Goal: Find specific page/section: Find specific page/section

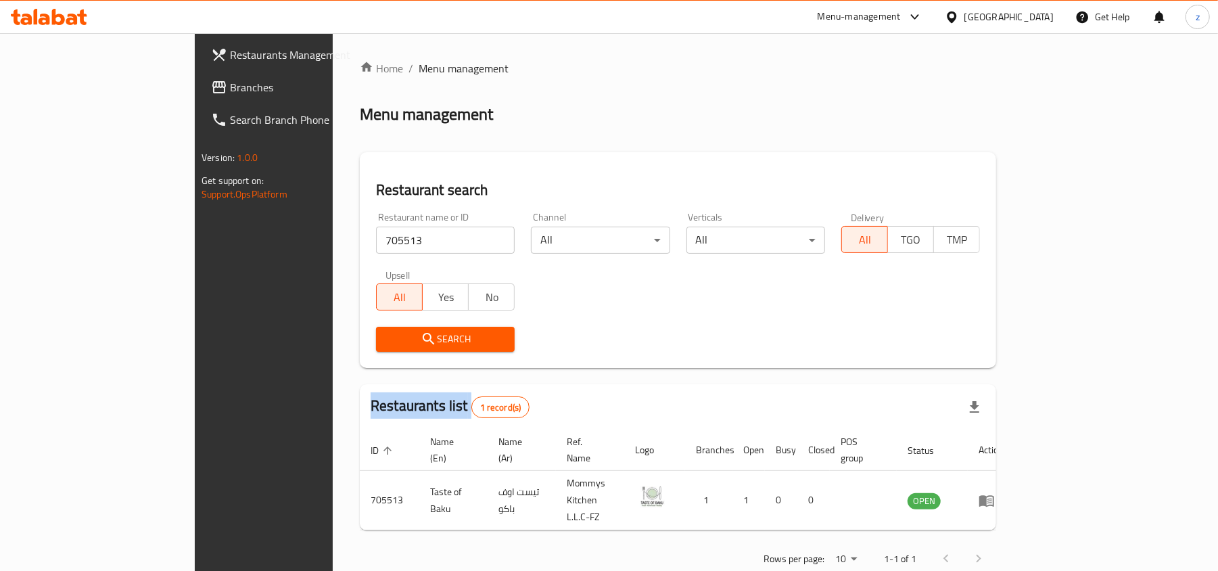
click at [230, 92] on span "Branches" at bounding box center [309, 87] width 158 height 16
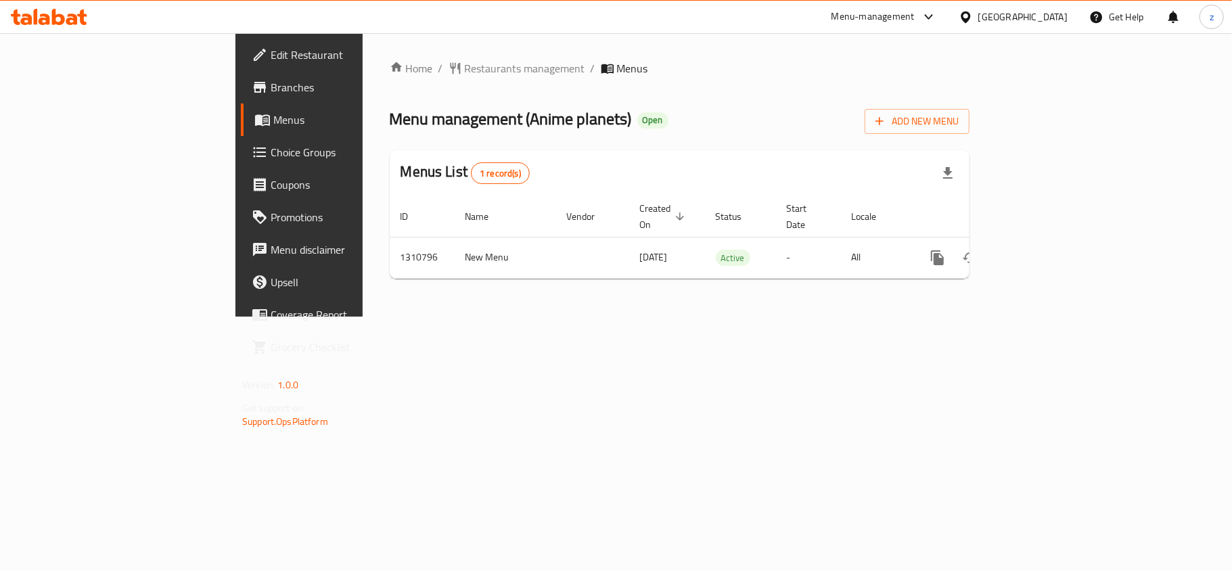
click at [390, 79] on div "Home / Restaurants management / Menus Menu management ( Anime planets ) Open Ad…" at bounding box center [680, 174] width 580 height 229
click at [465, 74] on span "Restaurants management" at bounding box center [525, 68] width 120 height 16
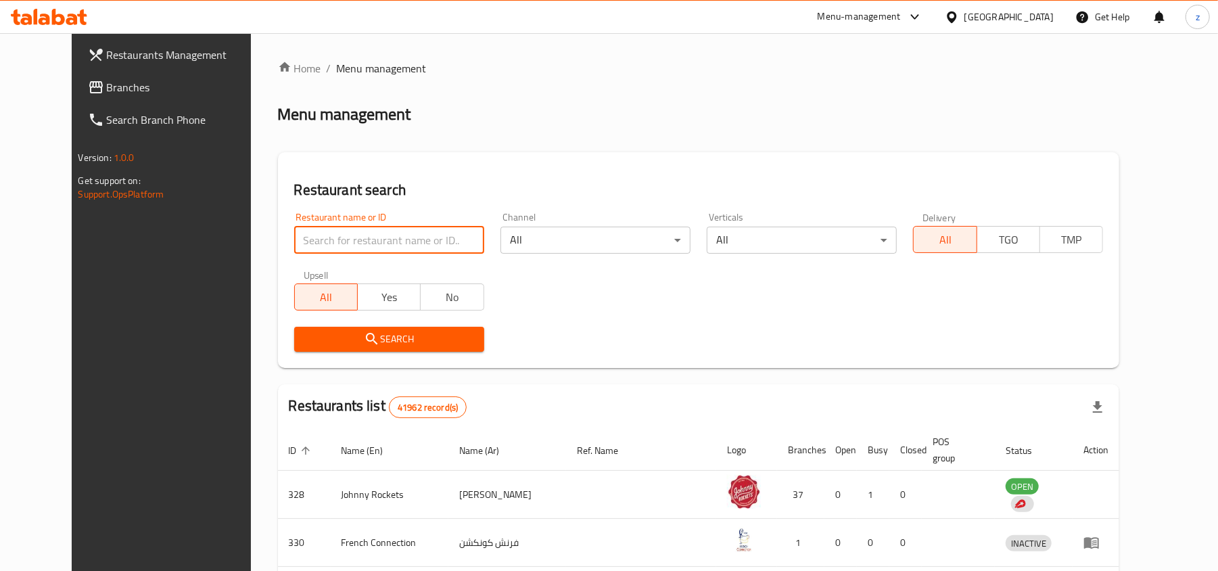
click at [367, 234] on input "search" at bounding box center [389, 240] width 190 height 27
paste input "705447"
type input "705447"
click at [375, 338] on span "Search" at bounding box center [389, 339] width 168 height 17
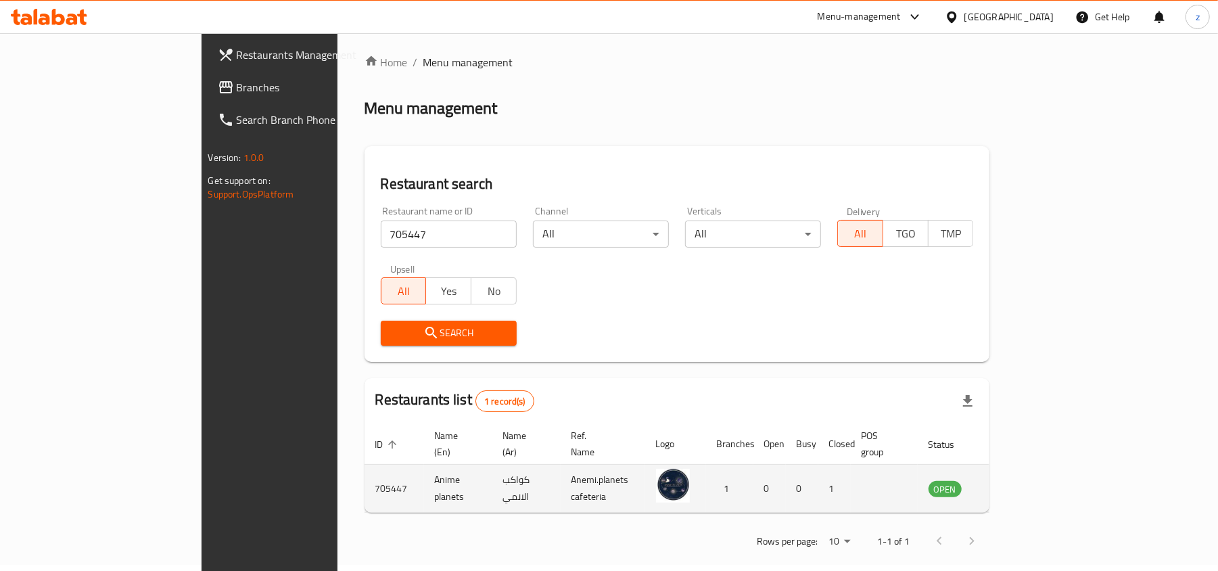
scroll to position [7, 0]
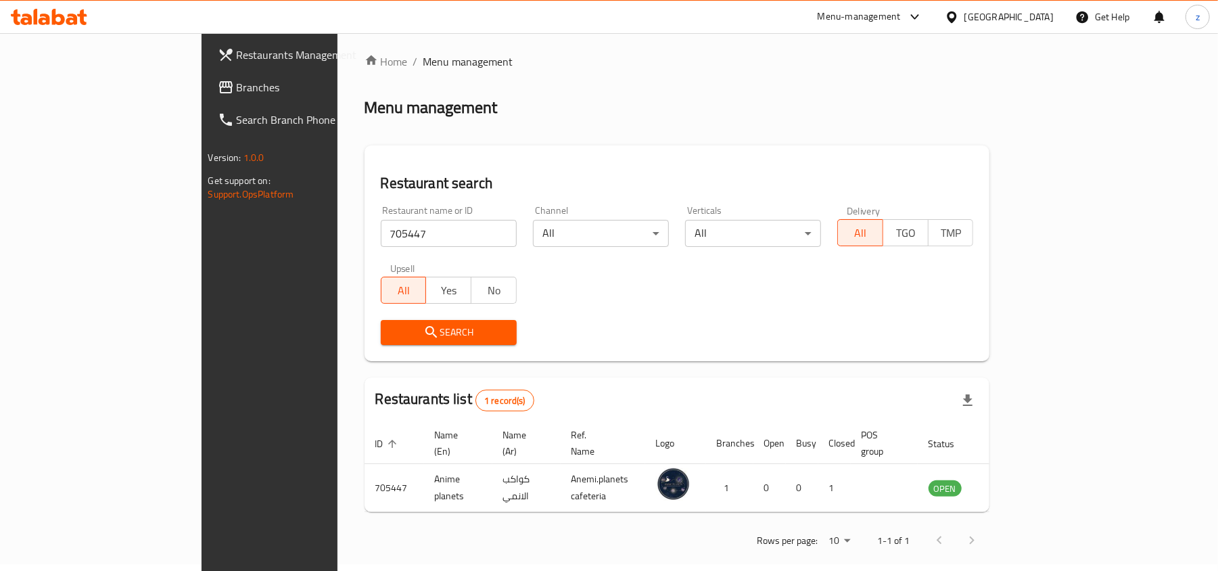
click at [433, 141] on div "Home / Menu management Menu management Restaurant search Restaurant name or ID …" at bounding box center [678, 305] width 626 height 505
